Goal: Task Accomplishment & Management: Complete application form

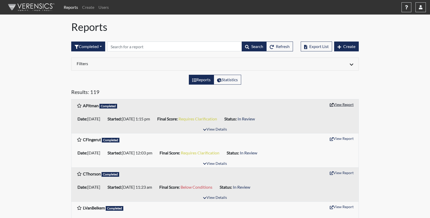
click at [335, 104] on button "View Report" at bounding box center [341, 104] width 28 height 8
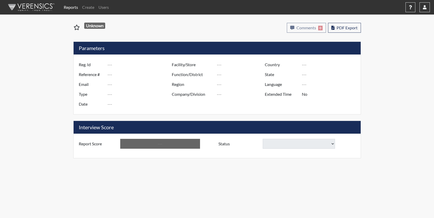
type input "APitman"
type input "51208"
type input "[PERSON_NAME][EMAIL_ADDRESS][PERSON_NAME][DOMAIN_NAME]"
type input "Pre-Employment"
type input "[DATE]"
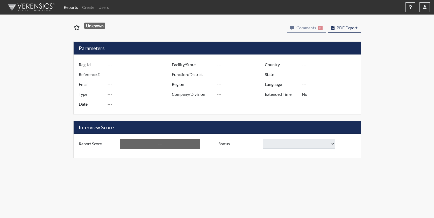
type input "US"
type input "Essay"
type input "[GEOGRAPHIC_DATA]"
type input "[US_STATE]"
type input "English"
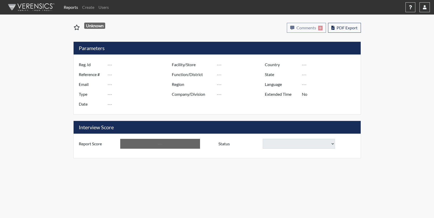
type input "Requires Clarification"
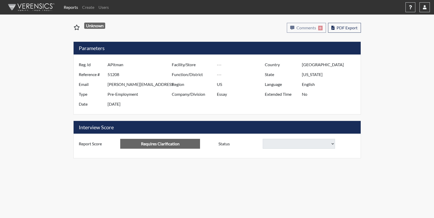
select select
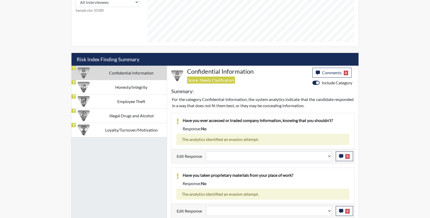
scroll to position [261, 0]
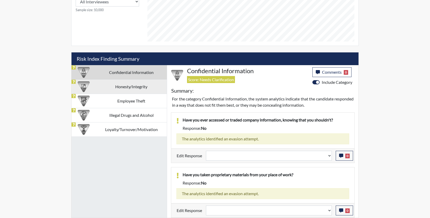
click at [133, 87] on td "Honesty/Integrity" at bounding box center [131, 86] width 71 height 14
select select
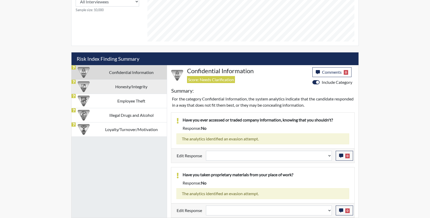
select select
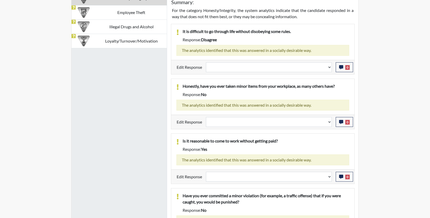
scroll to position [276, 0]
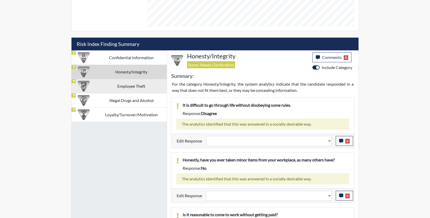
click at [139, 85] on td "Employee Theft" at bounding box center [131, 86] width 71 height 14
select select
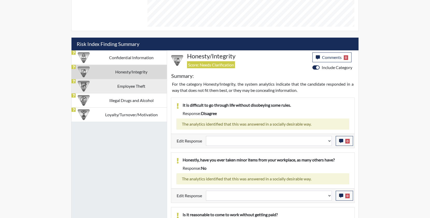
select select
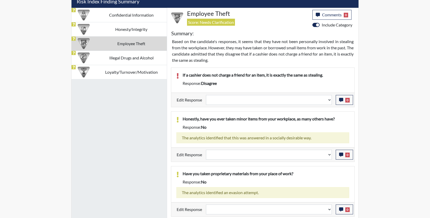
scroll to position [269, 0]
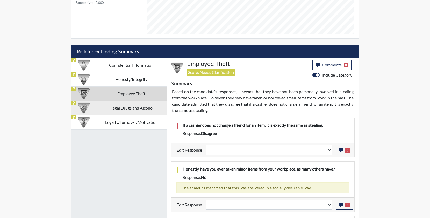
click at [132, 107] on td "Illegal Drugs and Alcohol" at bounding box center [131, 108] width 71 height 14
select select
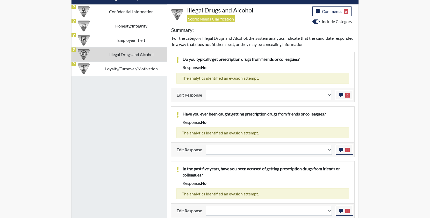
scroll to position [322, 0]
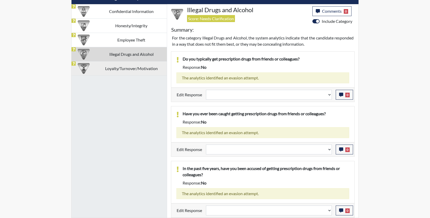
click at [134, 68] on td "Loyalty/Turnover/Motivation" at bounding box center [131, 68] width 71 height 14
select select
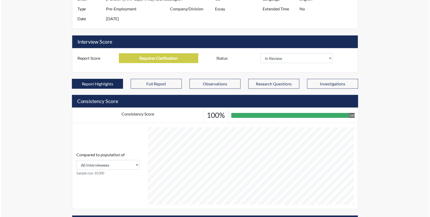
scroll to position [0, 0]
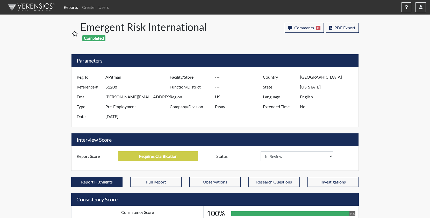
click at [117, 30] on h1 "Emergent Risk International Completed" at bounding box center [147, 33] width 135 height 25
